Goal: Go to known website: Go to known website

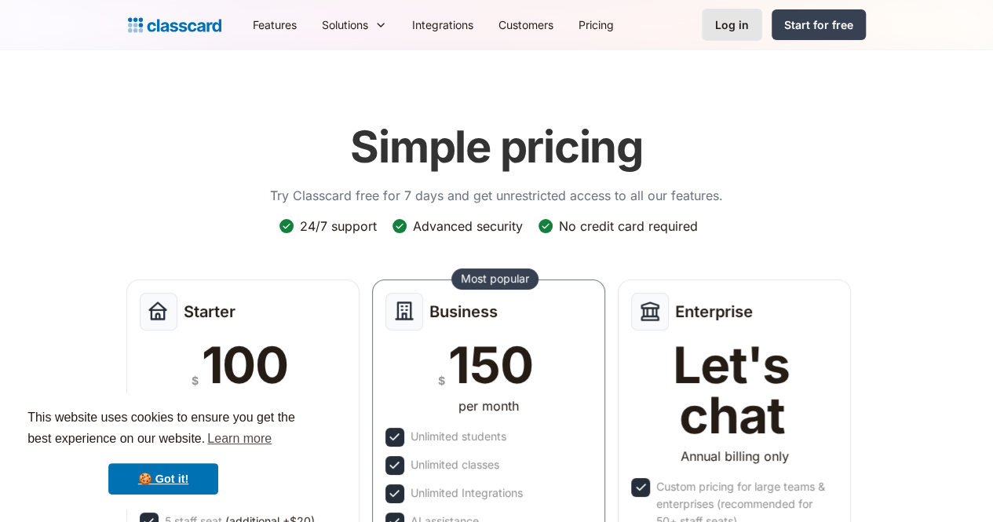
click at [749, 20] on div "Log in" at bounding box center [732, 24] width 34 height 16
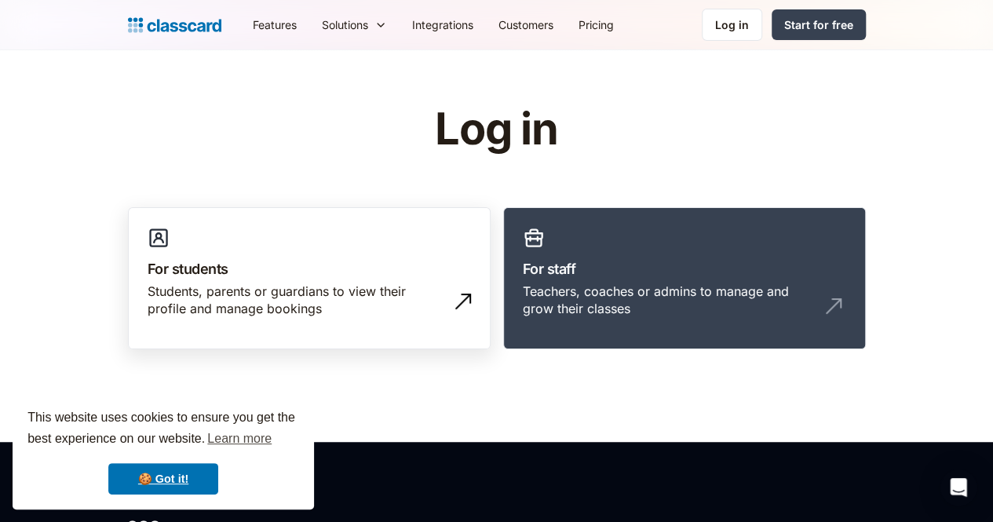
click at [305, 290] on div "Students, parents or guardians to view their profile and manage bookings" at bounding box center [294, 300] width 292 height 35
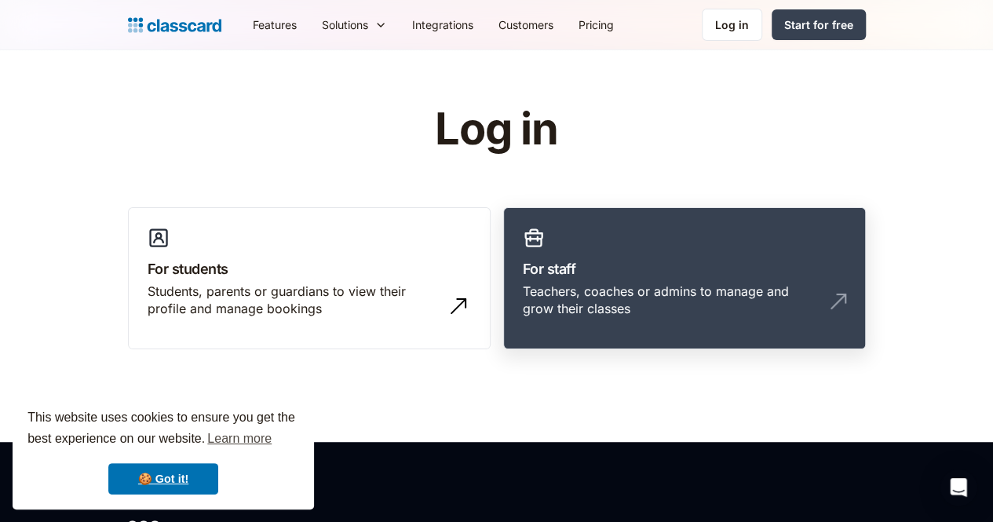
click at [708, 296] on div "Teachers, coaches or admins to manage and grow their classes" at bounding box center [669, 300] width 292 height 35
